Goal: Information Seeking & Learning: Learn about a topic

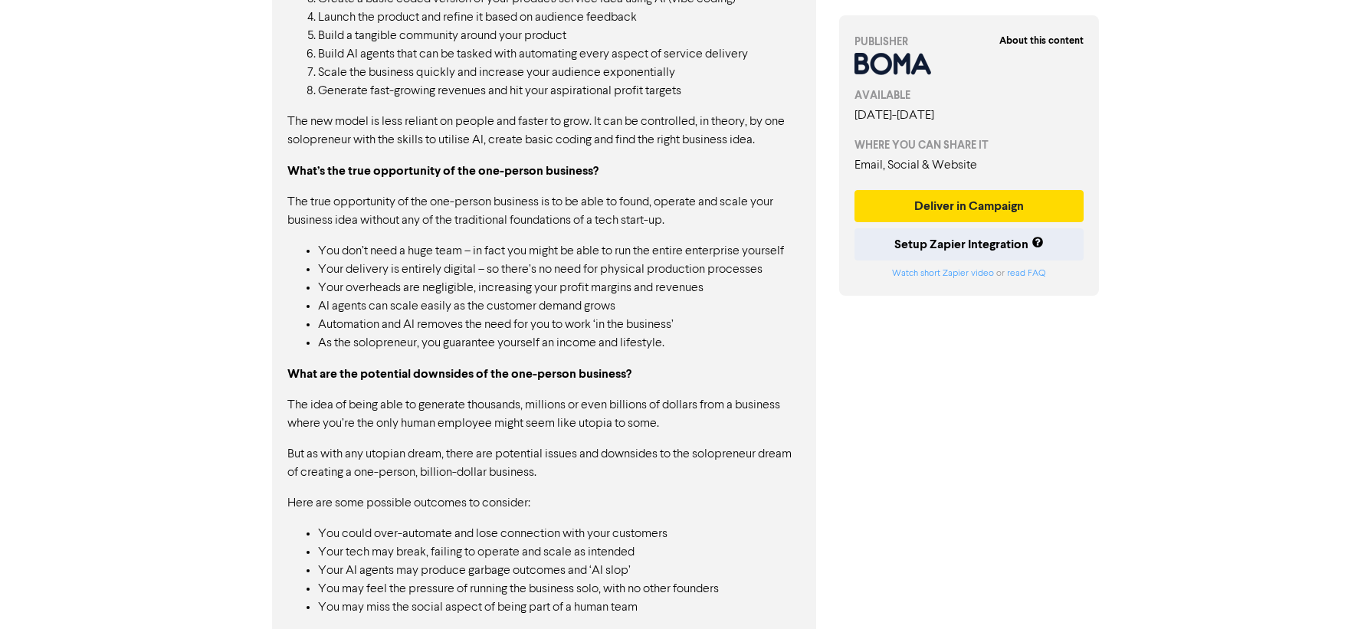
scroll to position [1533, 0]
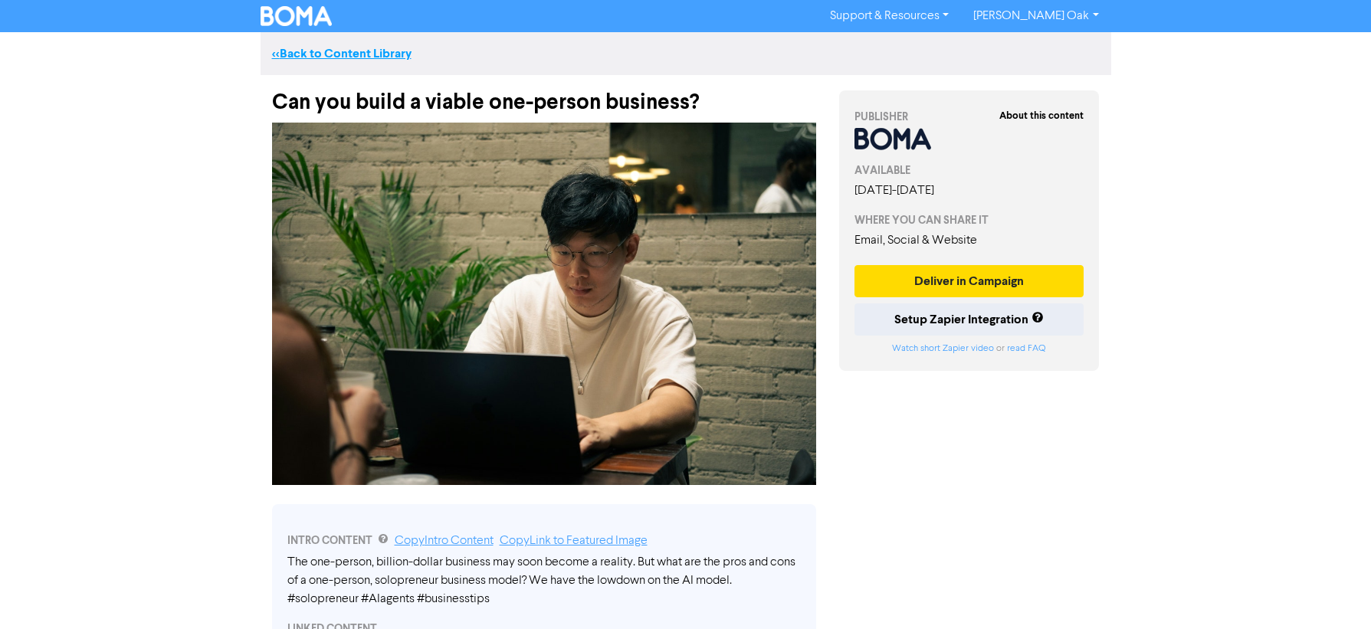
click at [333, 54] on link "<< Back to Content Library" at bounding box center [341, 53] width 139 height 15
